Goal: Information Seeking & Learning: Learn about a topic

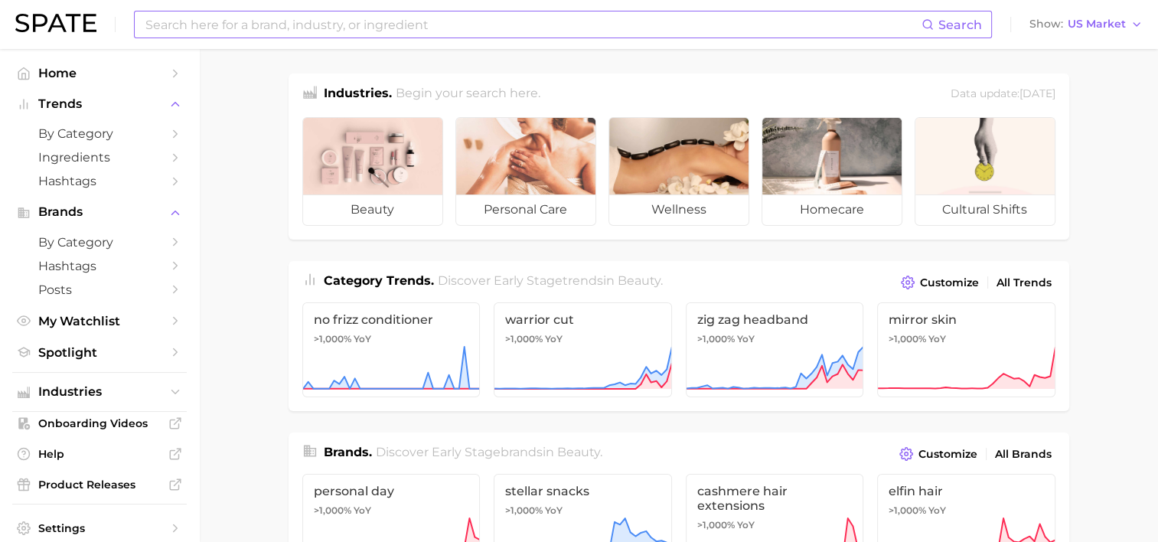
click at [427, 25] on input at bounding box center [533, 24] width 778 height 26
type input "lip cream"
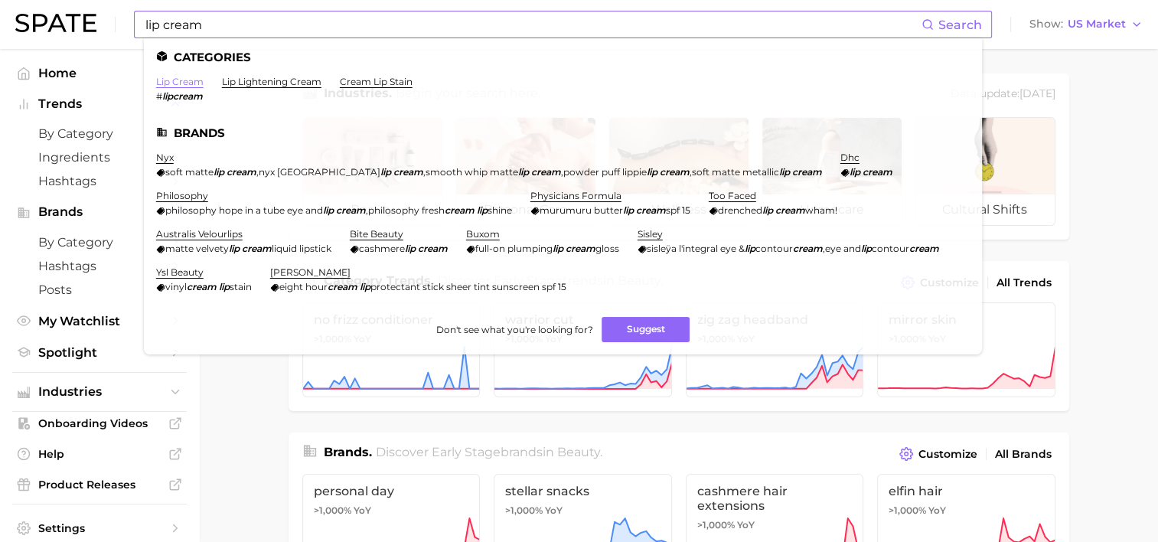
click at [186, 86] on link "lip cream" at bounding box center [179, 81] width 47 height 11
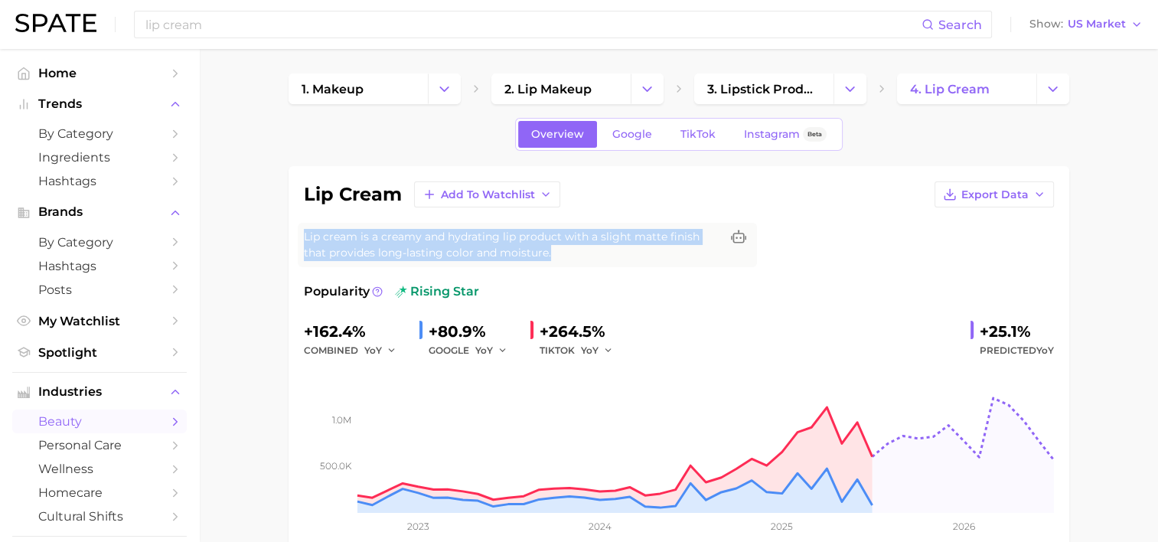
drag, startPoint x: 554, startPoint y: 260, endPoint x: 286, endPoint y: 235, distance: 269.9
drag, startPoint x: 286, startPoint y: 235, endPoint x: 379, endPoint y: 235, distance: 92.6
copy span "Lip cream is a creamy and hydrating lip product with a slight matte finish that…"
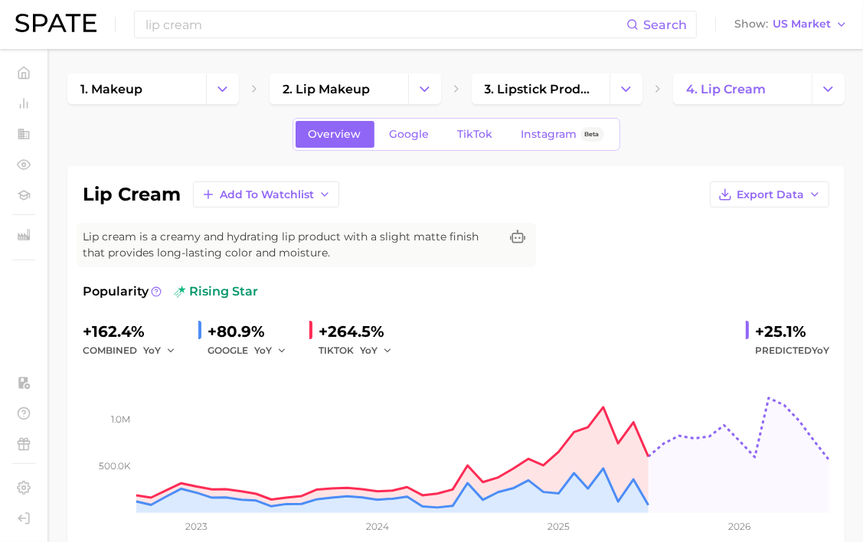
click at [548, 285] on div "Popularity rising star" at bounding box center [456, 292] width 747 height 18
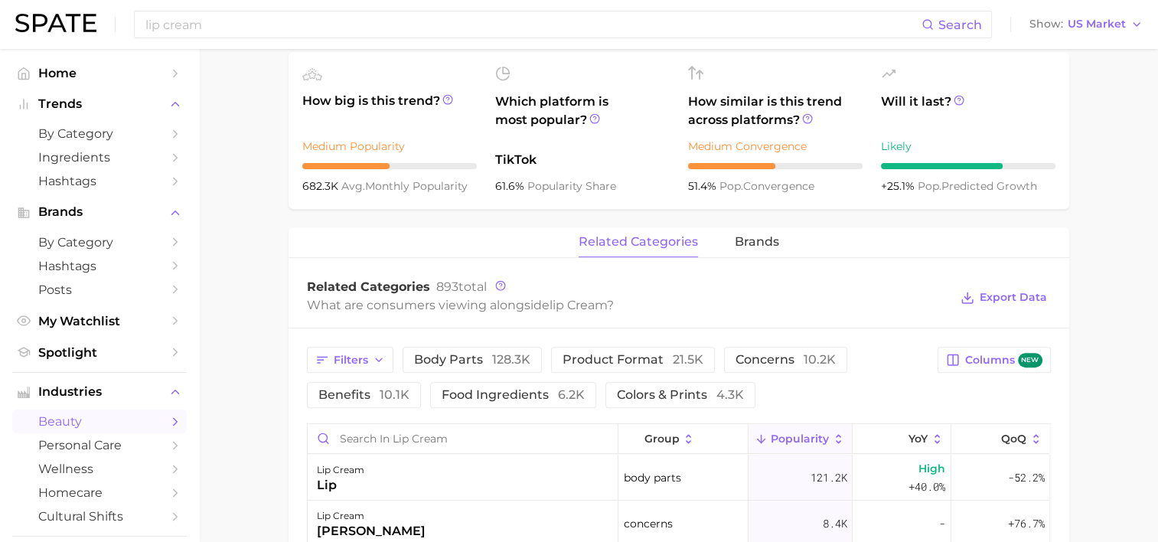
scroll to position [459, 0]
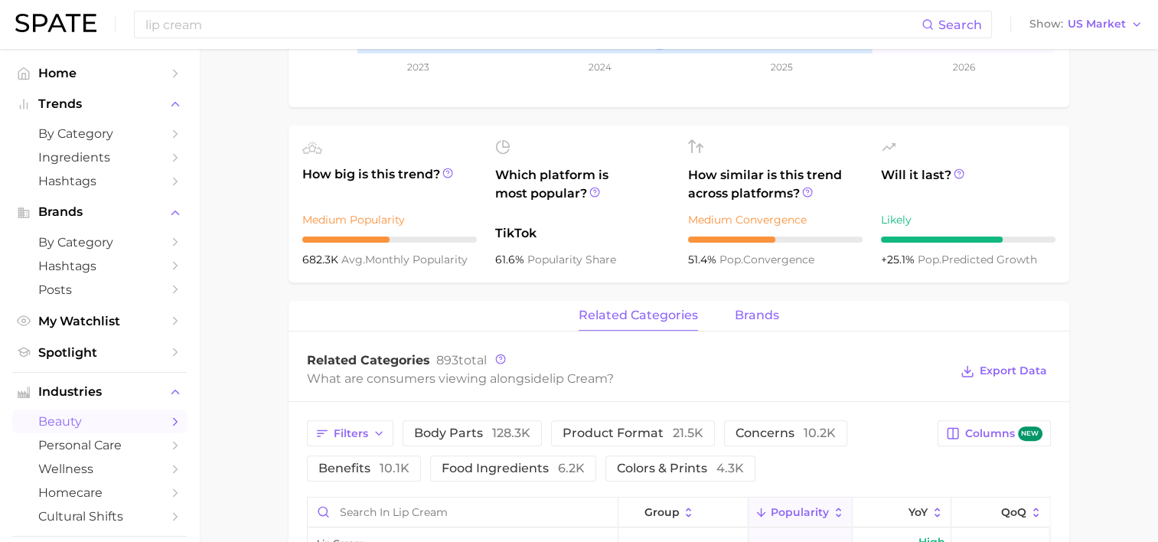
click at [777, 319] on span "brands" at bounding box center [757, 316] width 44 height 14
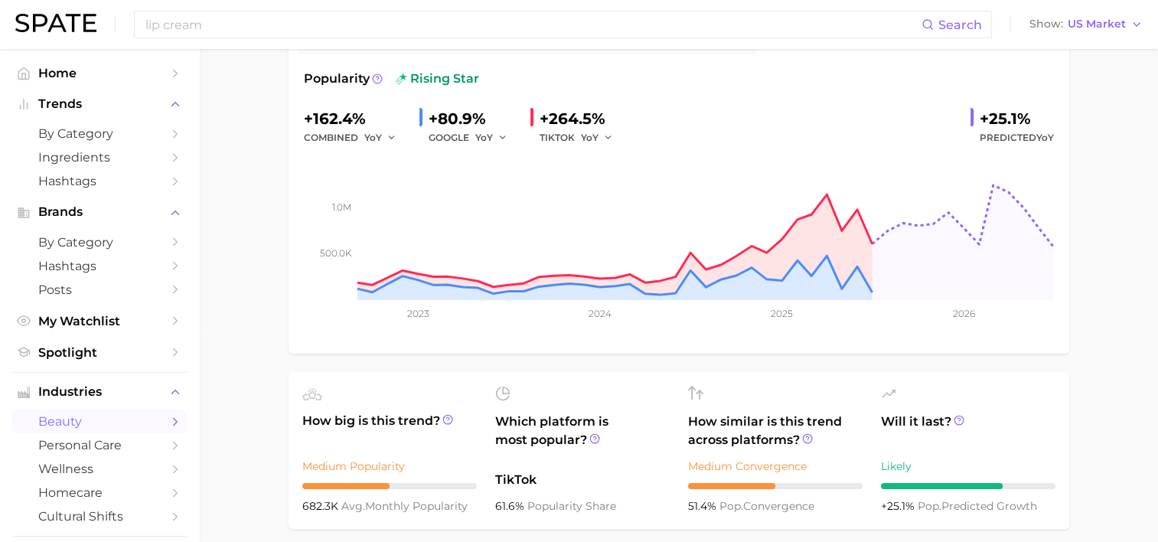
scroll to position [0, 0]
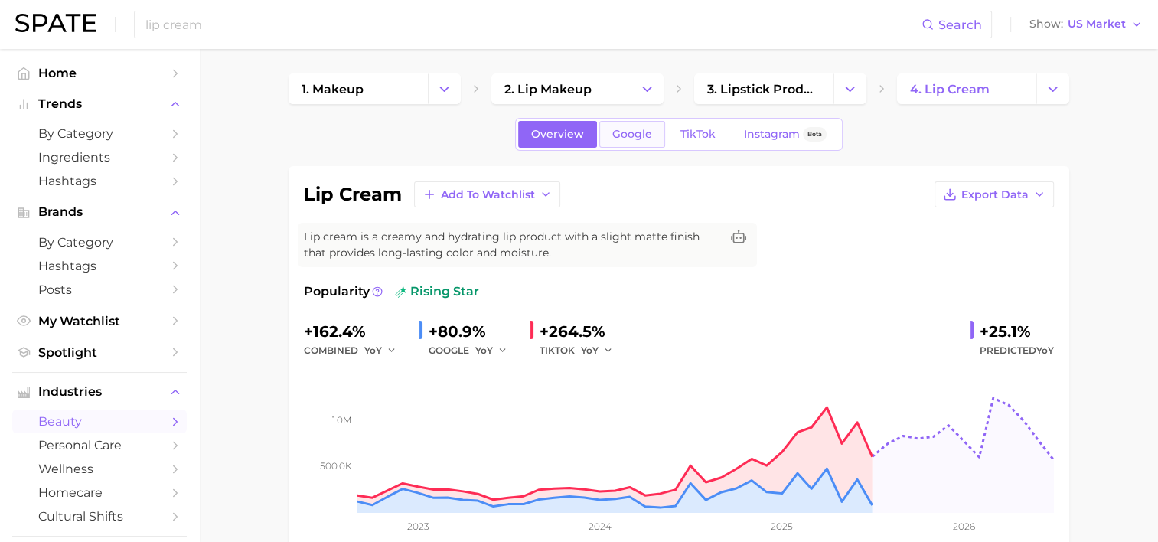
click at [656, 142] on link "Google" at bounding box center [633, 134] width 66 height 27
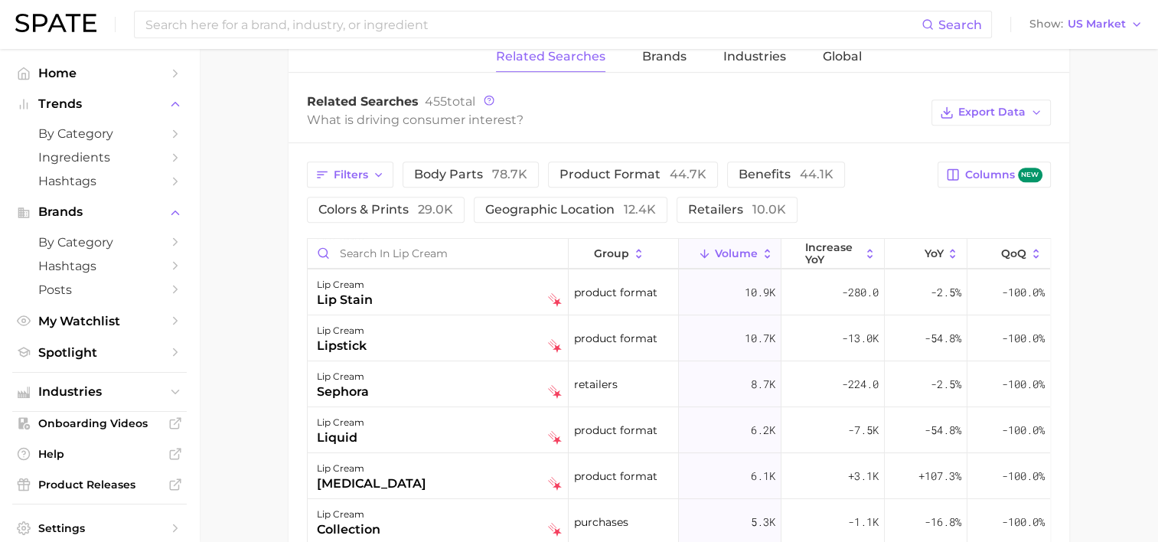
scroll to position [766, 0]
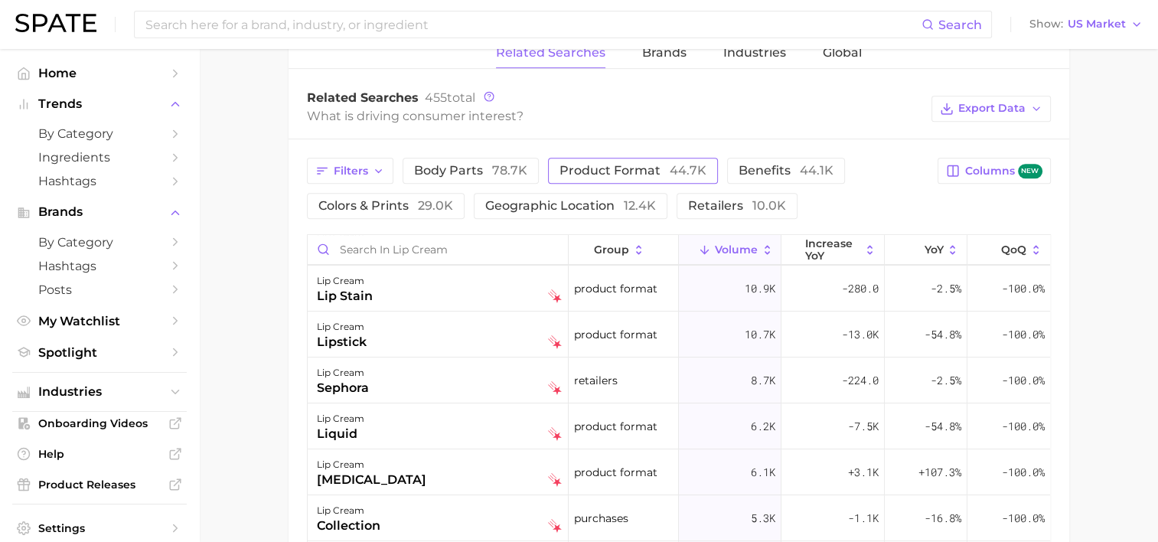
click at [603, 164] on span "product format 44.7k" at bounding box center [633, 170] width 147 height 15
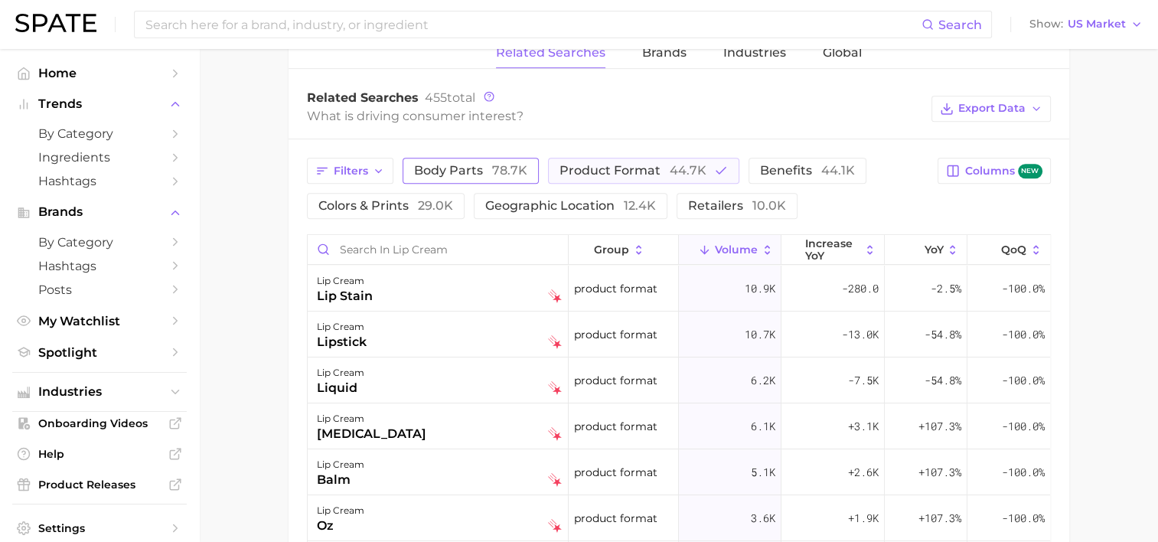
click at [467, 165] on span "body parts 78.7k" at bounding box center [470, 170] width 113 height 15
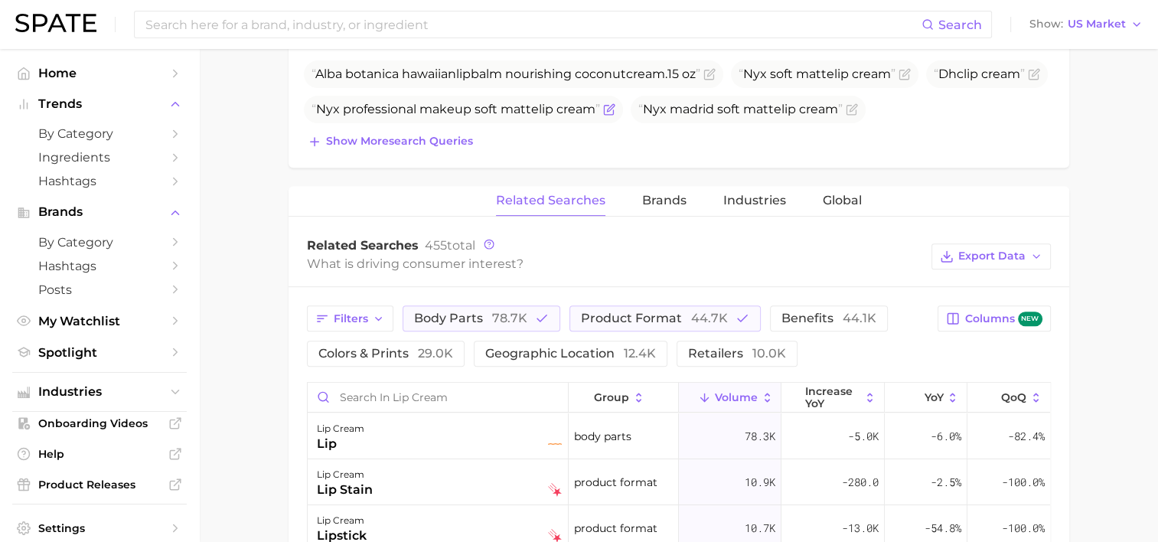
scroll to position [613, 0]
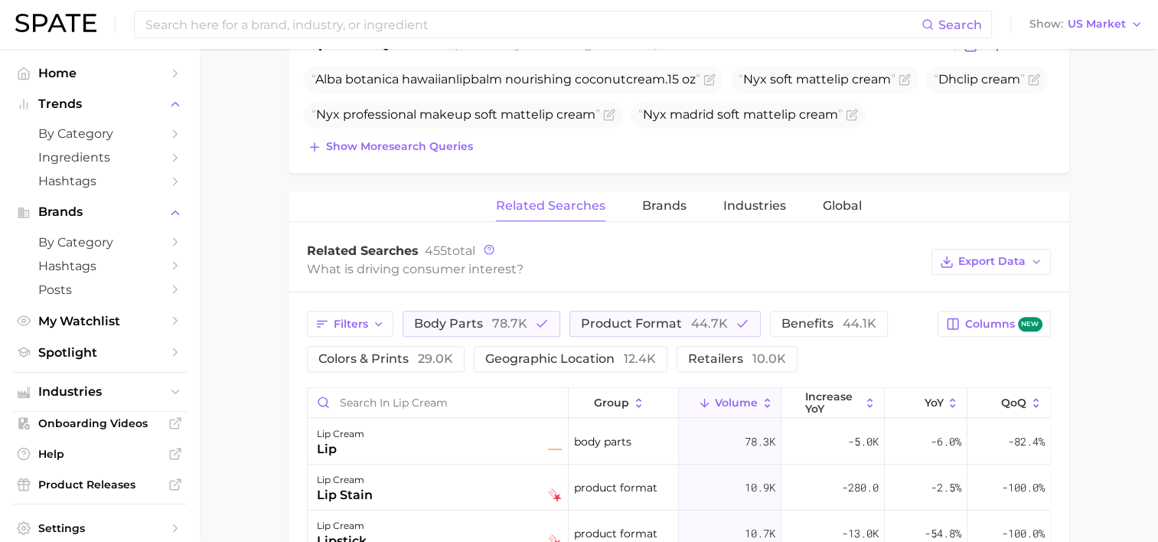
click at [674, 187] on div "lip cream Add to Watchlist Export Data Lip cream is a creamy and hydrating lip …" at bounding box center [679, 251] width 781 height 1394
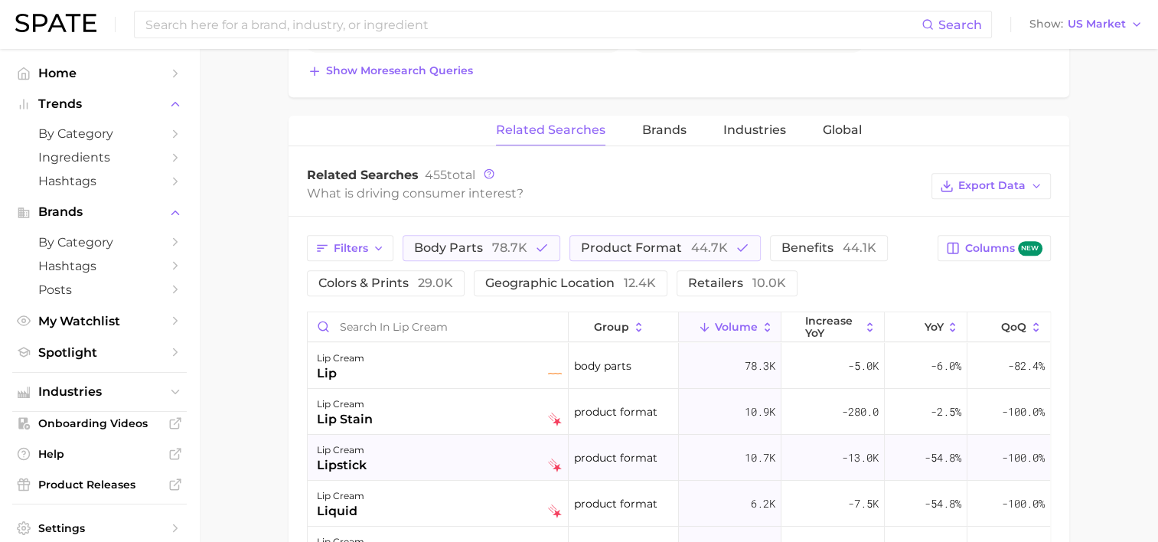
scroll to position [689, 0]
click at [652, 257] on button "product format 44.7k" at bounding box center [665, 247] width 191 height 26
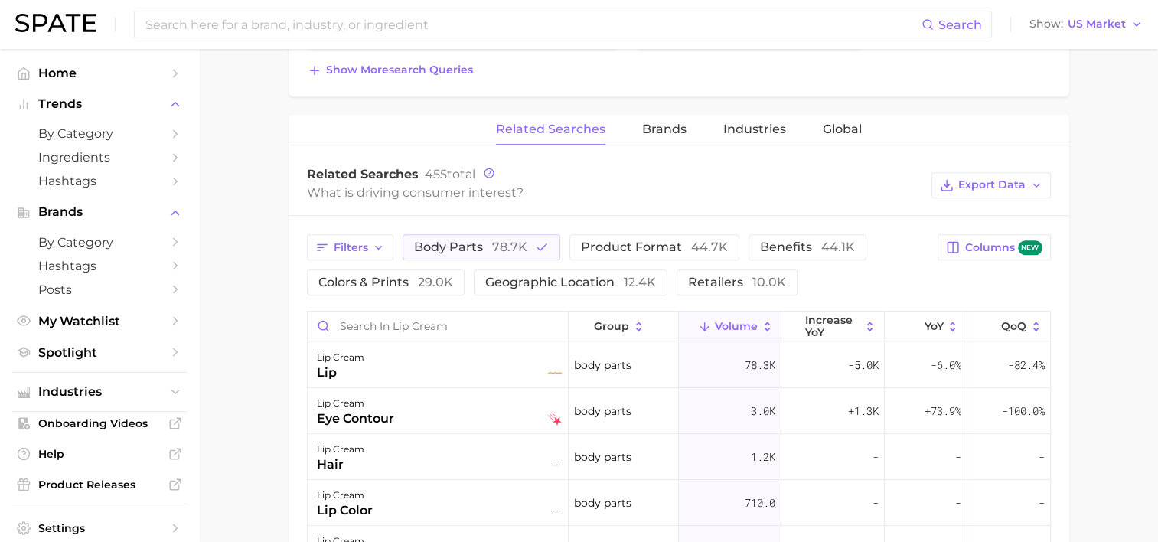
click at [434, 259] on div "Filters body parts 78.7k product format 44.7k benefits 44.1k colors & prints 29…" at bounding box center [618, 264] width 622 height 61
click at [459, 244] on span "body parts 78.7k" at bounding box center [470, 247] width 113 height 15
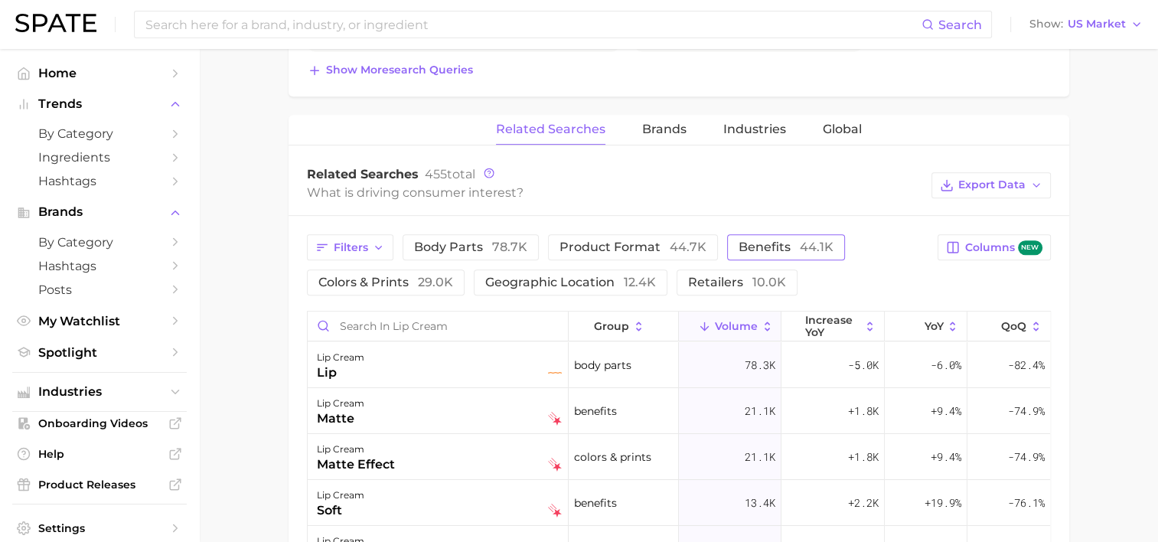
click at [800, 242] on span "44.1k" at bounding box center [817, 247] width 34 height 15
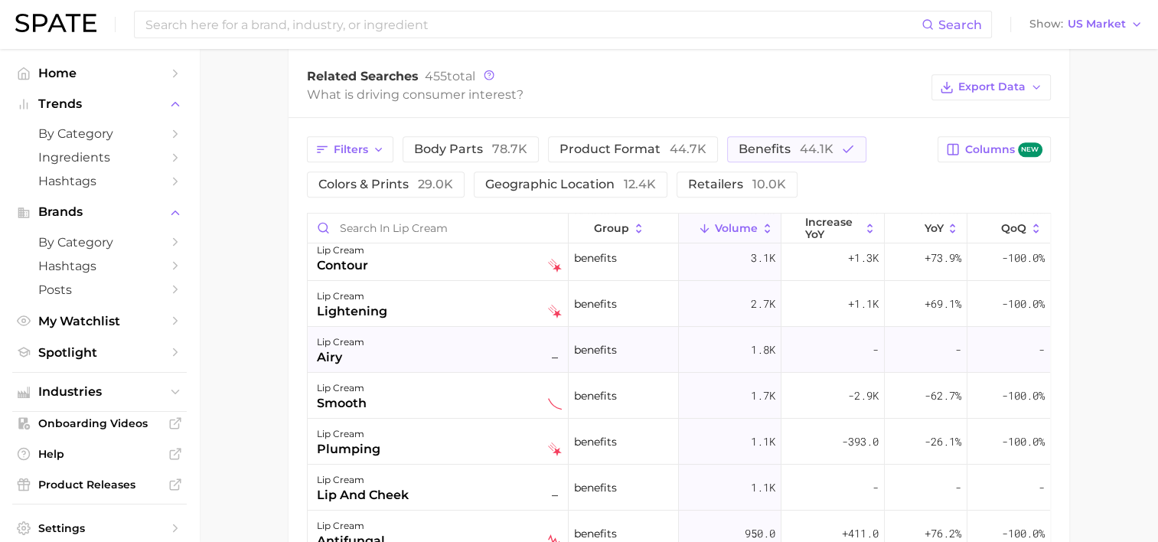
scroll to position [77, 0]
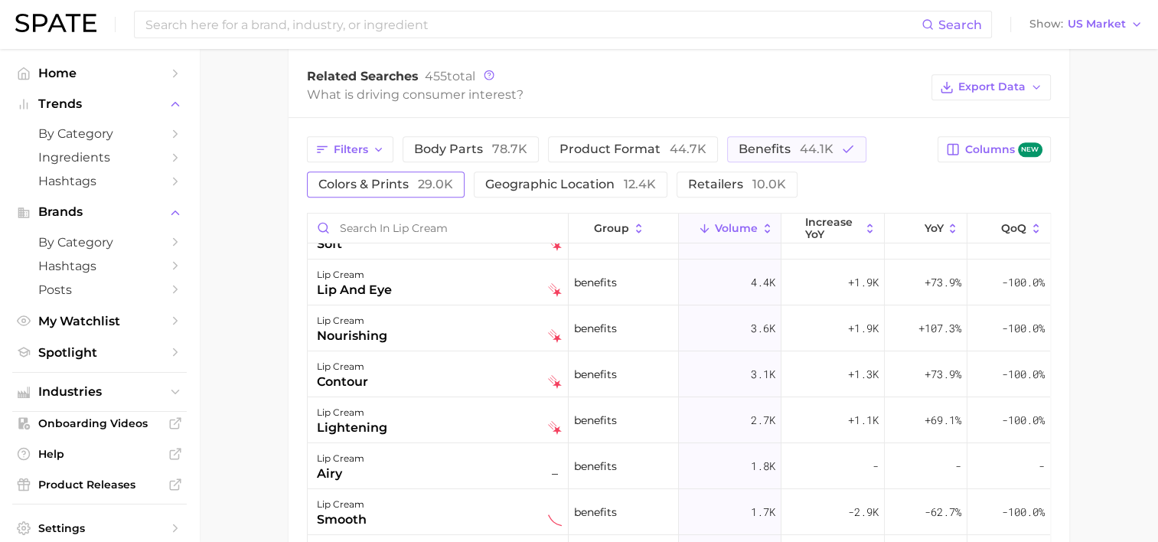
click at [410, 172] on button "colors & prints 29.0k" at bounding box center [386, 185] width 158 height 26
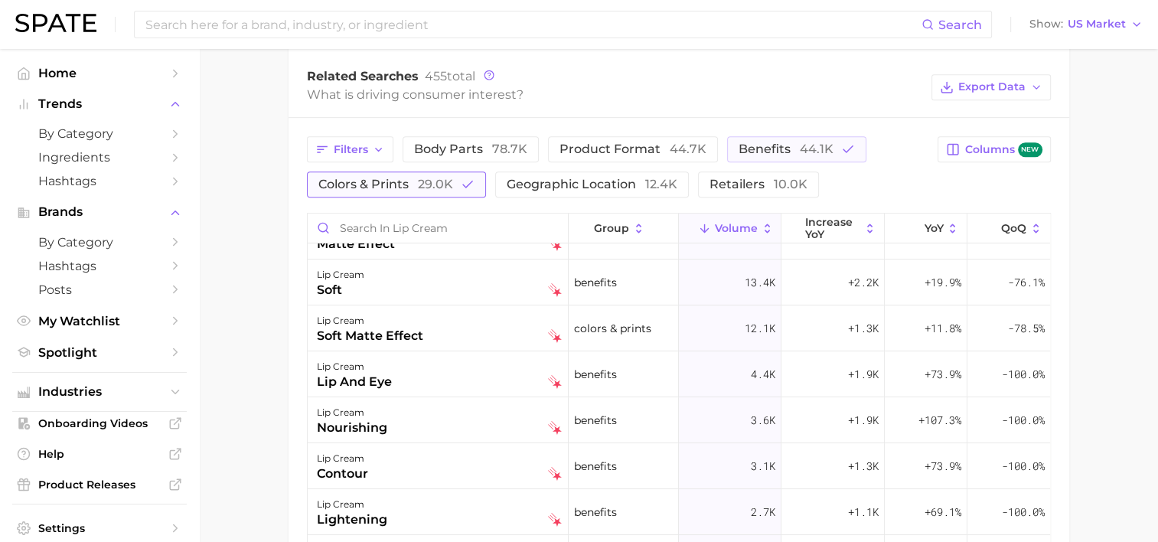
scroll to position [0, 0]
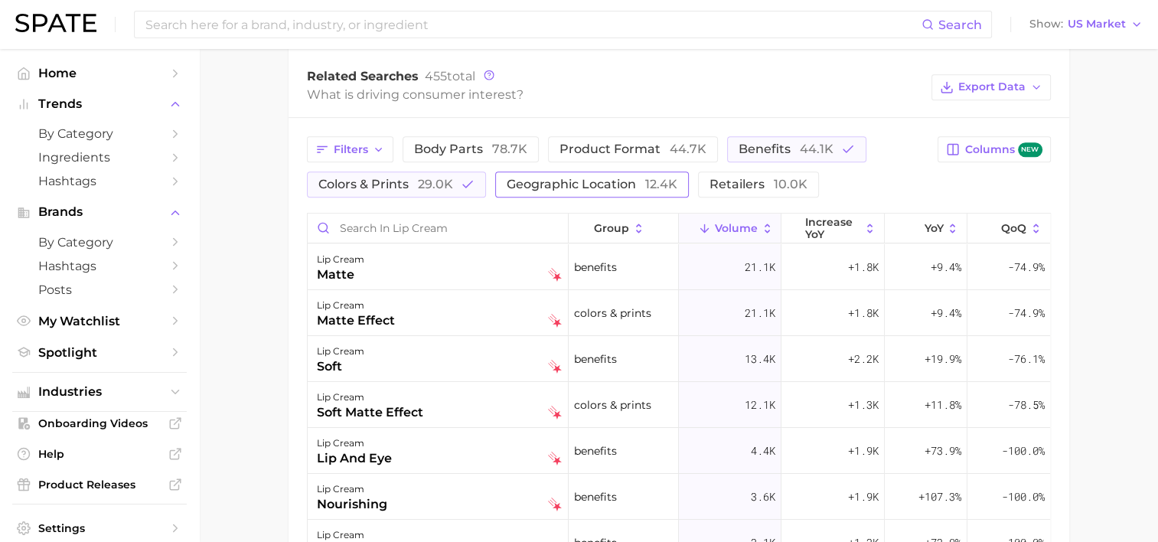
click at [513, 177] on span "geographic location 12.4k" at bounding box center [592, 184] width 171 height 15
click at [402, 177] on span "colors & prints 29.0k" at bounding box center [386, 184] width 135 height 15
